Goal: Check status: Check status

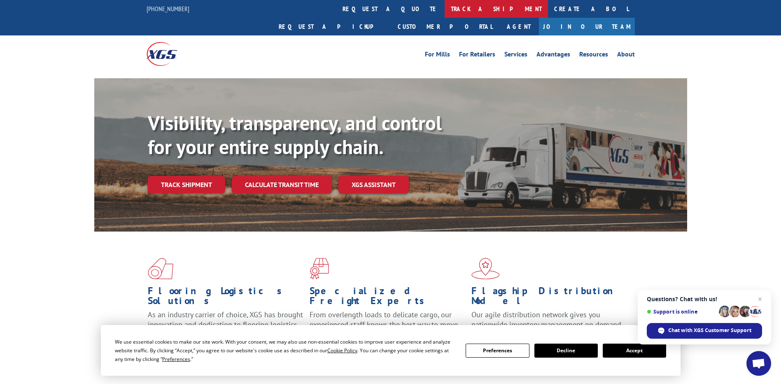
click at [445, 8] on link "track a shipment" at bounding box center [496, 9] width 103 height 18
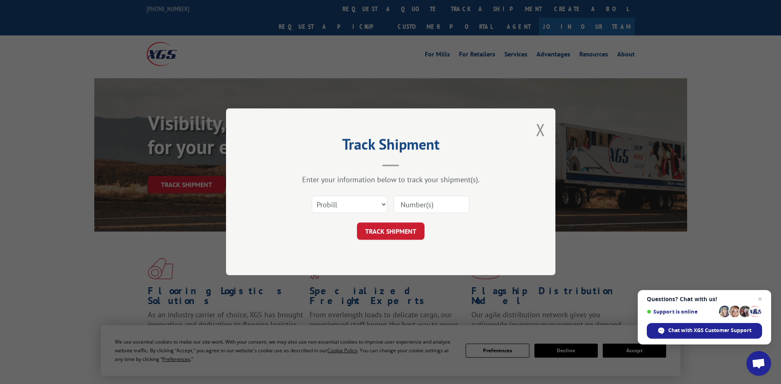
click at [402, 203] on input at bounding box center [432, 204] width 76 height 17
paste input "17637941"
type input "17637941"
click at [398, 232] on button "TRACK SHIPMENT" at bounding box center [391, 231] width 68 height 17
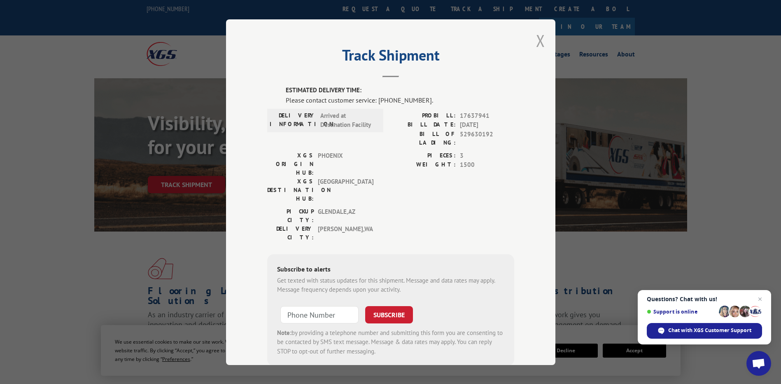
click at [541, 36] on button "Close modal" at bounding box center [540, 41] width 9 height 22
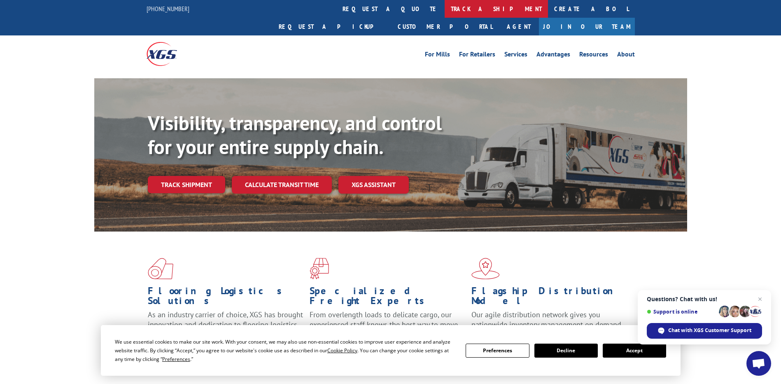
click at [445, 10] on link "track a shipment" at bounding box center [496, 9] width 103 height 18
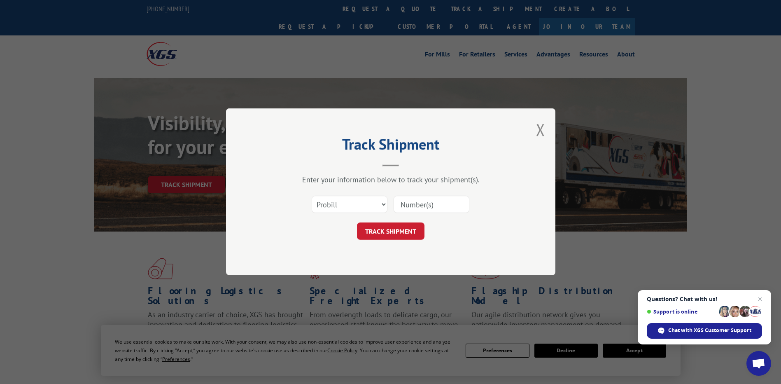
click at [428, 203] on input at bounding box center [432, 204] width 76 height 17
paste input "17637941"
drag, startPoint x: 428, startPoint y: 203, endPoint x: 388, endPoint y: 243, distance: 56.5
click at [389, 243] on div "Track Shipment Enter your information below to track your shipment(s). Select c…" at bounding box center [390, 191] width 329 height 167
type input "17637941"
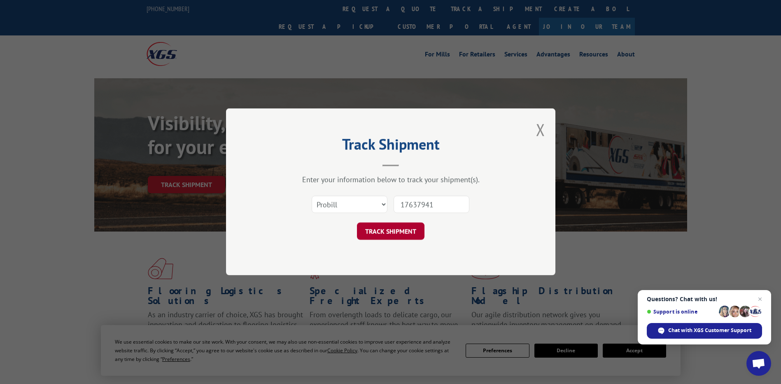
click at [387, 237] on button "TRACK SHIPMENT" at bounding box center [391, 231] width 68 height 17
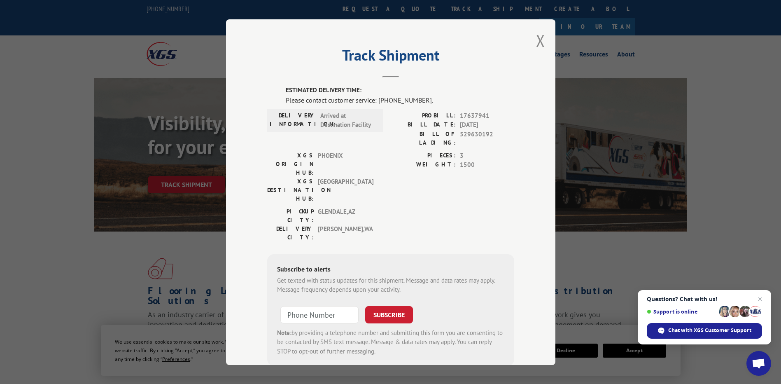
scroll to position [9, 0]
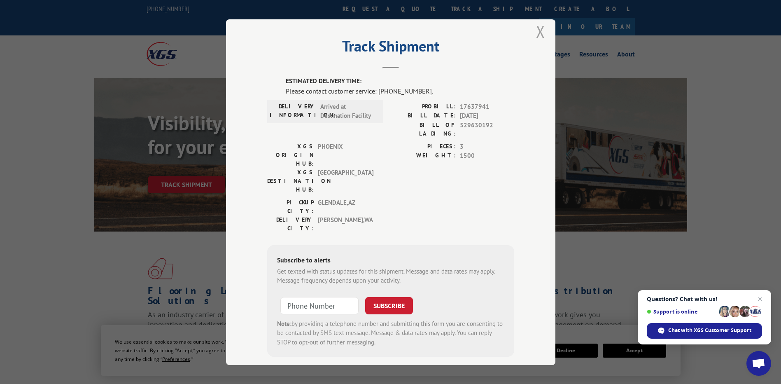
click at [538, 35] on button "Close modal" at bounding box center [540, 32] width 9 height 22
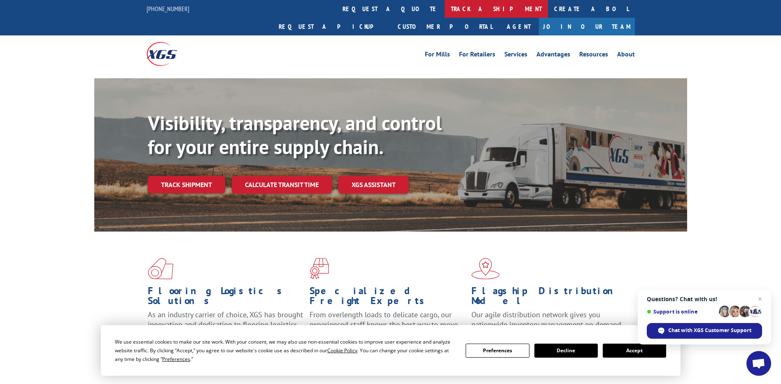
click at [445, 11] on link "track a shipment" at bounding box center [496, 9] width 103 height 18
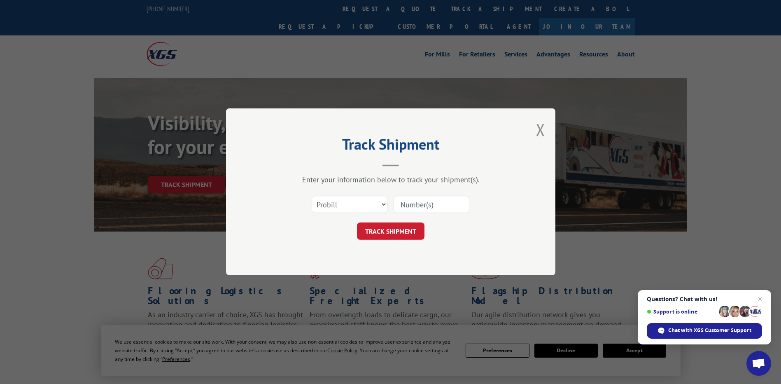
click at [429, 199] on input at bounding box center [432, 204] width 76 height 17
click at [409, 206] on input at bounding box center [432, 204] width 76 height 17
paste input "529630192"
type input "529630192"
click at [408, 235] on button "TRACK SHIPMENT" at bounding box center [391, 231] width 68 height 17
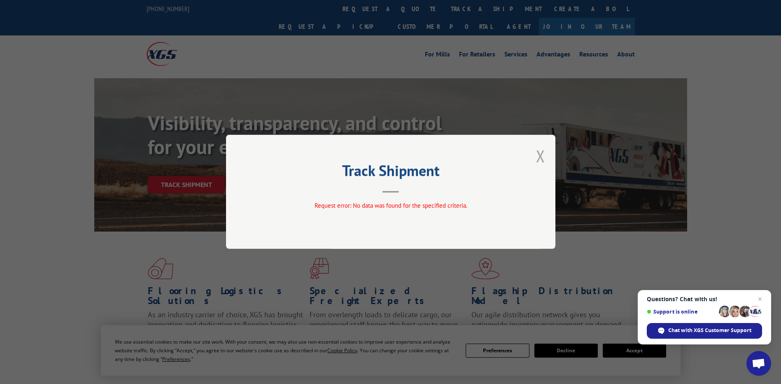
drag, startPoint x: 548, startPoint y: 156, endPoint x: 543, endPoint y: 156, distance: 4.2
click at [543, 156] on div "Track Shipment Request error: No data was found for the specified criteria." at bounding box center [390, 192] width 329 height 114
click at [543, 156] on button "Close modal" at bounding box center [540, 156] width 9 height 22
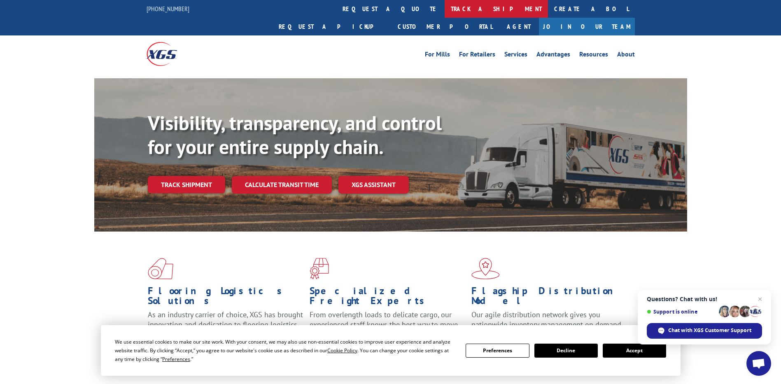
click at [445, 5] on link "track a shipment" at bounding box center [496, 9] width 103 height 18
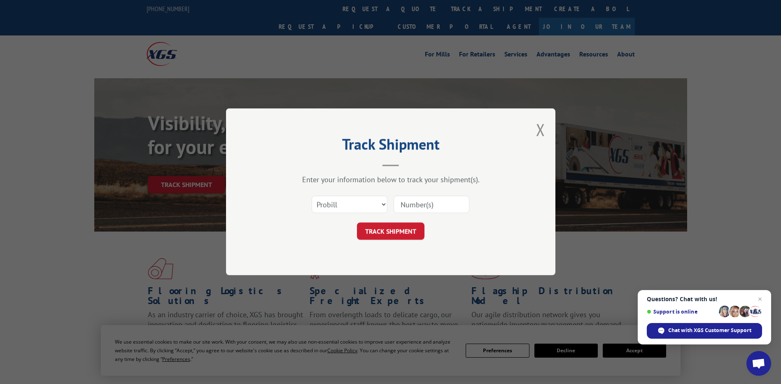
click at [412, 202] on input at bounding box center [432, 204] width 76 height 17
paste input "17637941"
type input "17637941"
click at [393, 236] on button "TRACK SHIPMENT" at bounding box center [391, 231] width 68 height 17
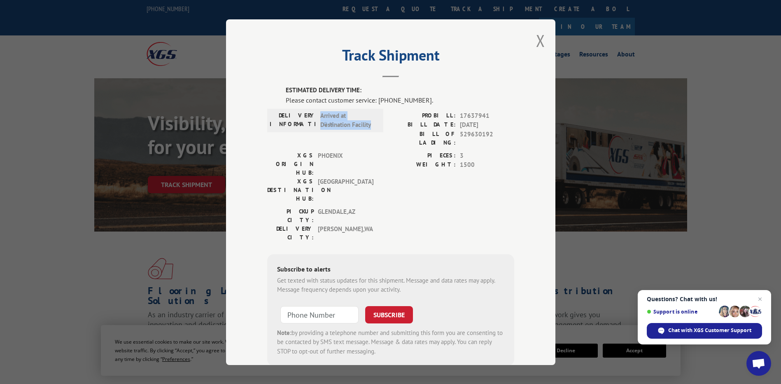
drag, startPoint x: 371, startPoint y: 126, endPoint x: 318, endPoint y: 117, distance: 54.3
click at [320, 117] on span "Arrived at Destination Facility" at bounding box center [348, 120] width 56 height 19
copy span "Arrived at Destination Facility"
click at [536, 39] on button "Close modal" at bounding box center [540, 41] width 9 height 22
